Goal: Task Accomplishment & Management: Manage account settings

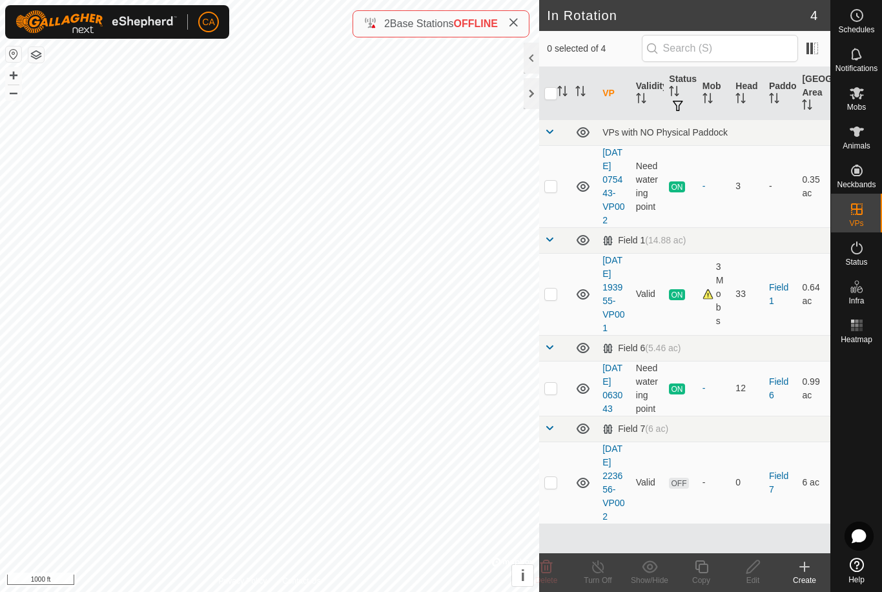
click at [38, 48] on button "button" at bounding box center [35, 54] width 15 height 15
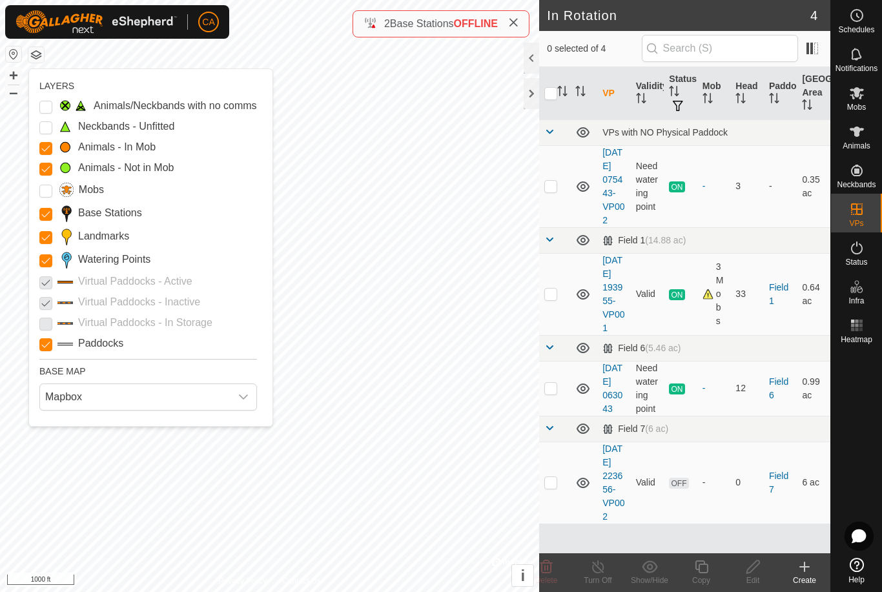
click at [49, 241] on input "Landmarks" at bounding box center [45, 237] width 13 height 13
click at [43, 265] on Points "Watering Points" at bounding box center [45, 260] width 13 height 13
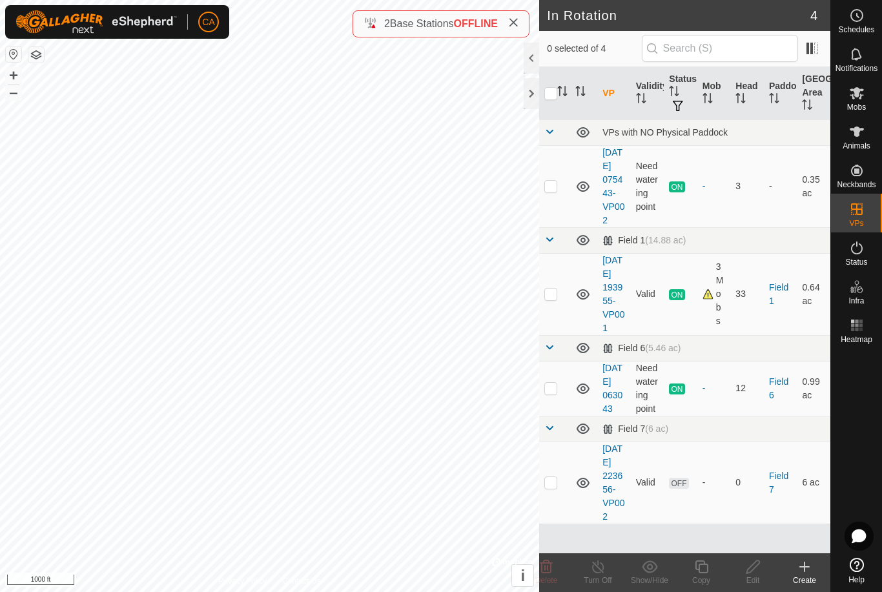
click at [556, 524] on td at bounding box center [554, 483] width 31 height 82
click at [550, 581] on span "Delete" at bounding box center [546, 580] width 23 height 9
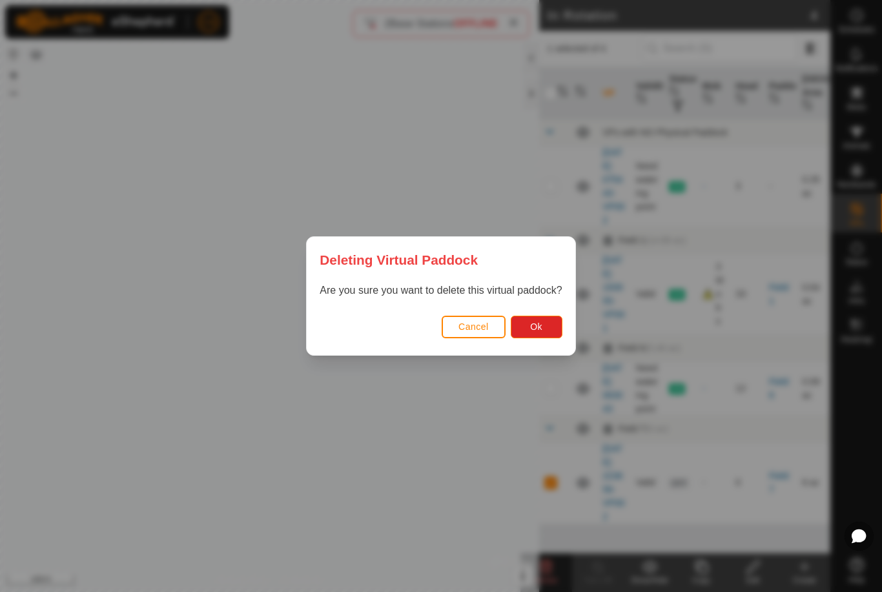
click at [529, 336] on button "Ok" at bounding box center [537, 327] width 52 height 23
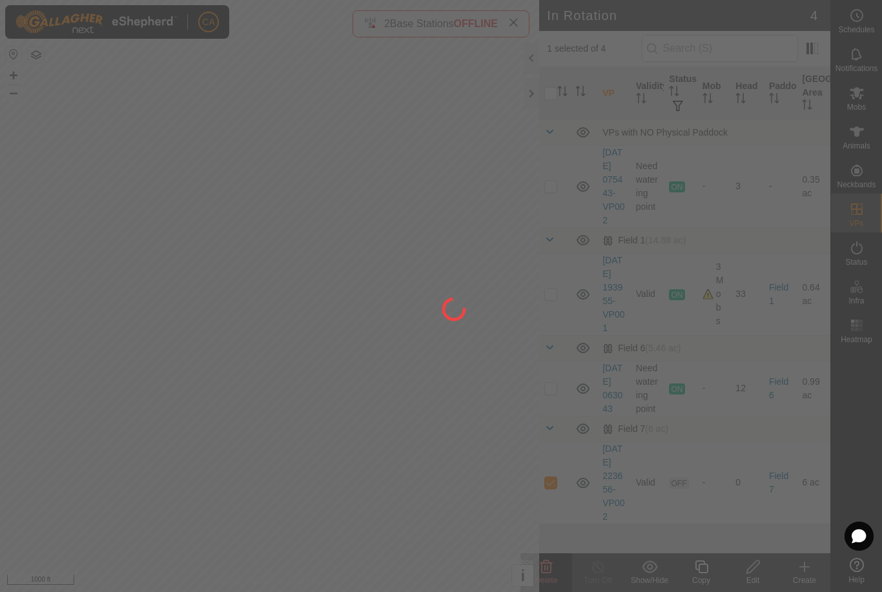
checkbox input "false"
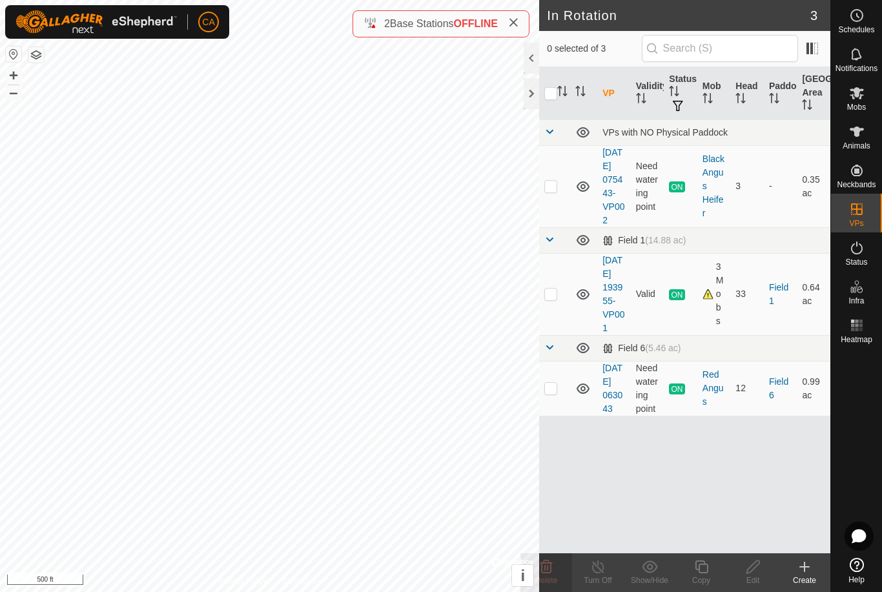
click at [38, 60] on button "button" at bounding box center [35, 54] width 15 height 15
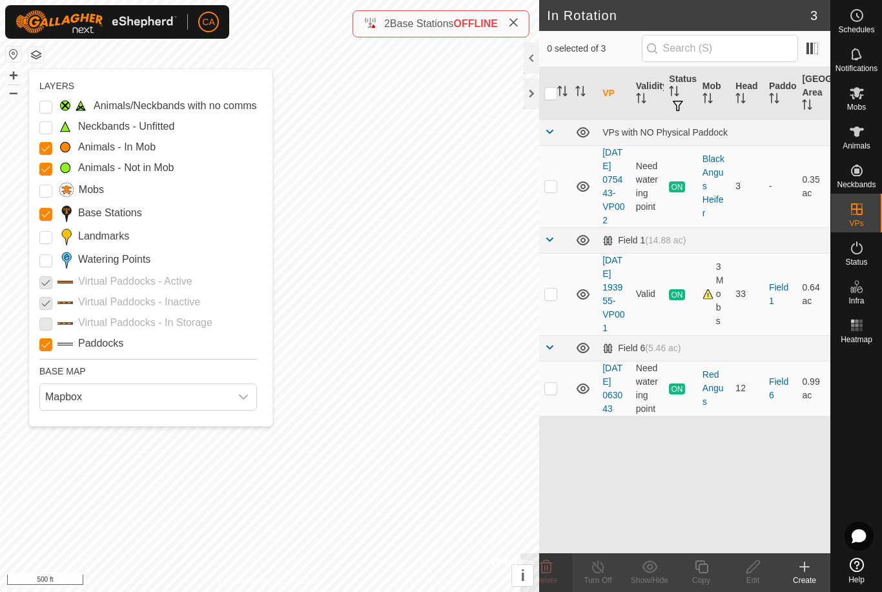
click at [125, 397] on span "Mapbox" at bounding box center [135, 397] width 191 height 26
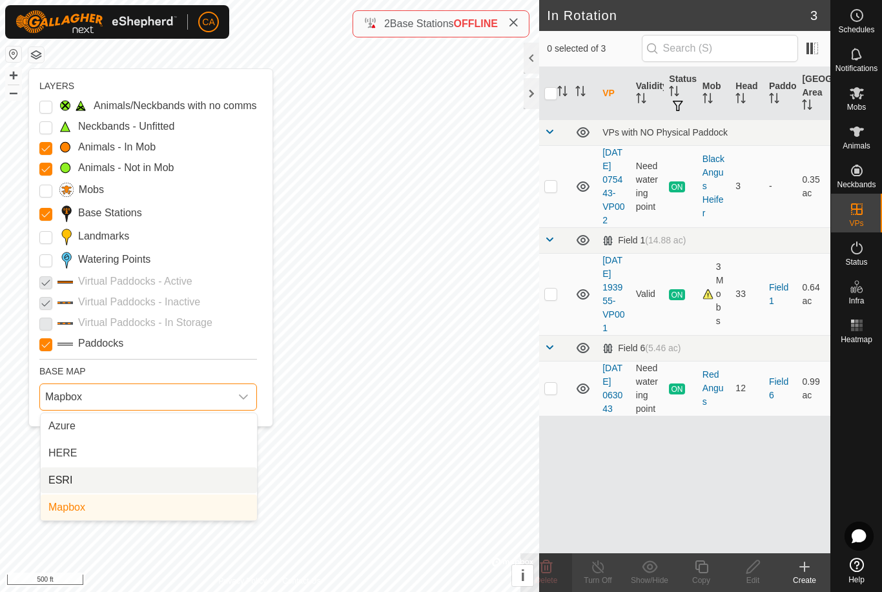
click at [142, 482] on li "ESRI" at bounding box center [149, 481] width 216 height 26
